Goal: Book appointment/travel/reservation

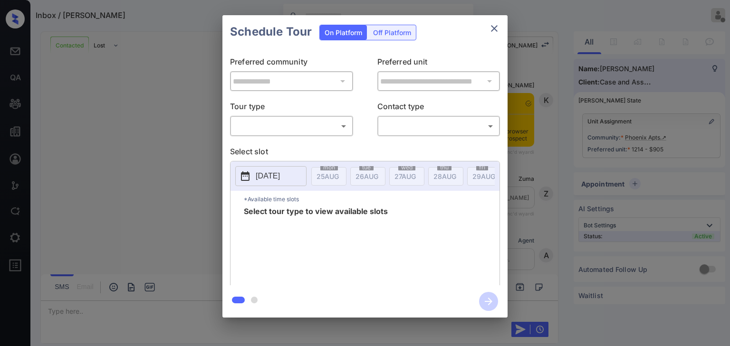
scroll to position [1226, 0]
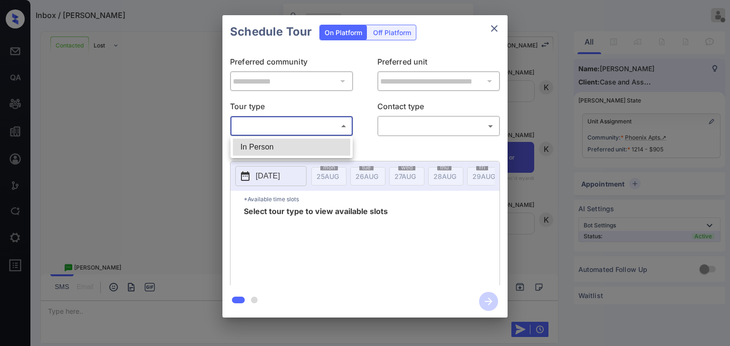
click at [324, 125] on body "Inbox / [PERSON_NAME] [PERSON_NAME] Offline Set yourself online Set yourself on…" at bounding box center [365, 173] width 730 height 346
click at [319, 138] on ul "In Person" at bounding box center [292, 147] width 122 height 22
click at [327, 135] on div at bounding box center [365, 173] width 730 height 346
click at [328, 146] on p "Select slot" at bounding box center [365, 153] width 270 height 15
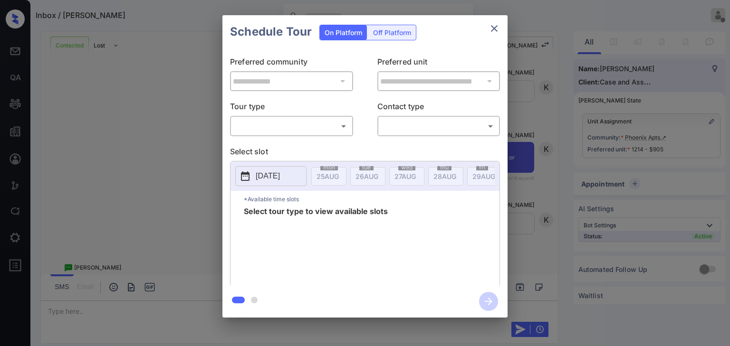
click at [328, 129] on body "Inbox / [PERSON_NAME] [PERSON_NAME] Offline Set yourself online Set yourself on…" at bounding box center [365, 173] width 730 height 346
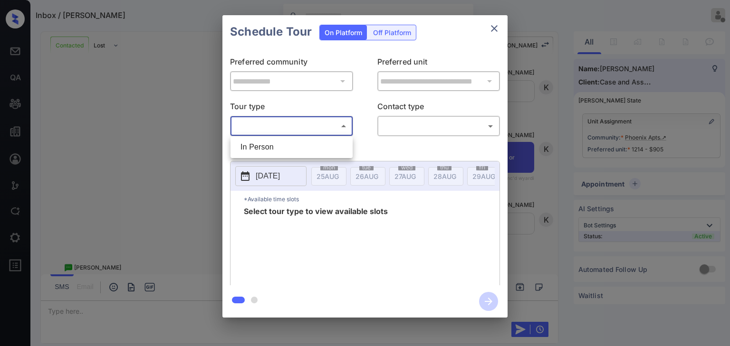
click at [323, 144] on li "In Person" at bounding box center [291, 147] width 117 height 17
type input "********"
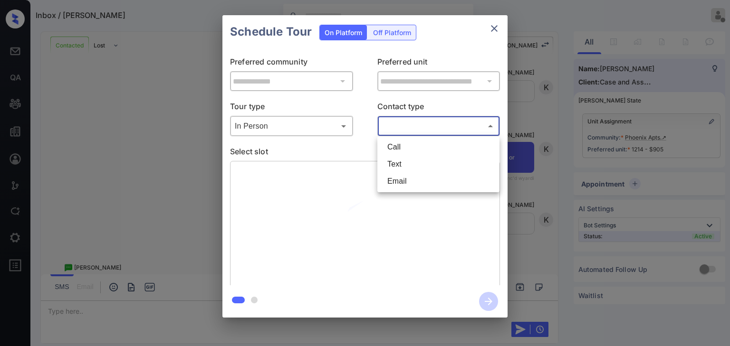
drag, startPoint x: 413, startPoint y: 122, endPoint x: 411, endPoint y: 144, distance: 22.4
click at [413, 122] on body "Inbox / [PERSON_NAME] [PERSON_NAME] Offline Set yourself online Set yourself on…" at bounding box center [365, 173] width 730 height 346
click at [402, 170] on li "Text" at bounding box center [438, 164] width 117 height 17
type input "****"
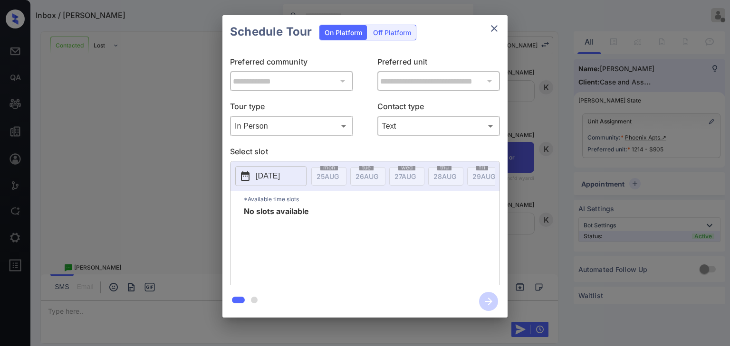
click at [278, 171] on p "[DATE]" at bounding box center [268, 176] width 24 height 11
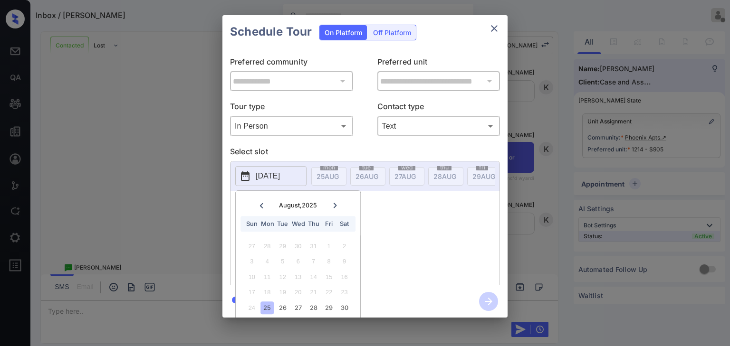
click at [333, 208] on icon at bounding box center [335, 206] width 6 height 6
click at [332, 208] on icon at bounding box center [335, 206] width 6 height 6
click at [493, 23] on icon "close" at bounding box center [494, 28] width 11 height 11
